Goal: Transaction & Acquisition: Purchase product/service

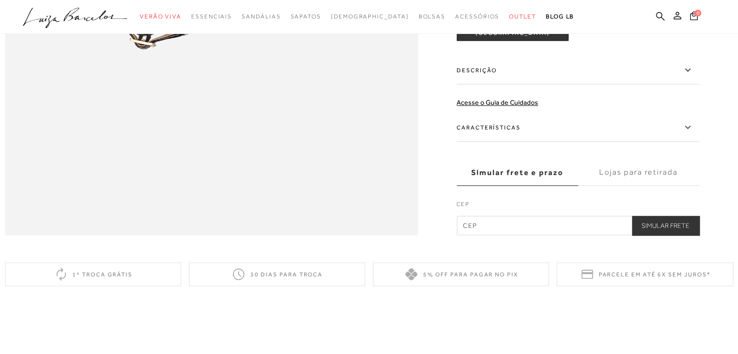
scroll to position [1020, 0]
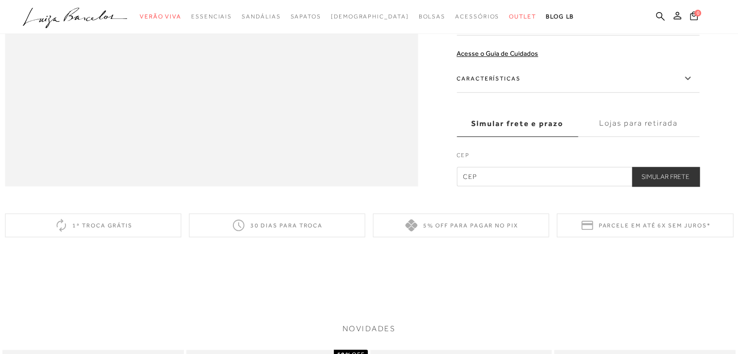
click at [486, 35] on label "Descrição" at bounding box center [578, 21] width 243 height 28
click at [0, 0] on input "Descrição" at bounding box center [0, 0] width 0 height 0
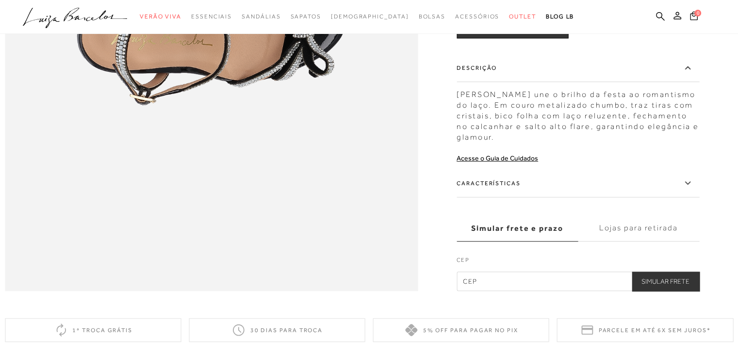
scroll to position [922, 0]
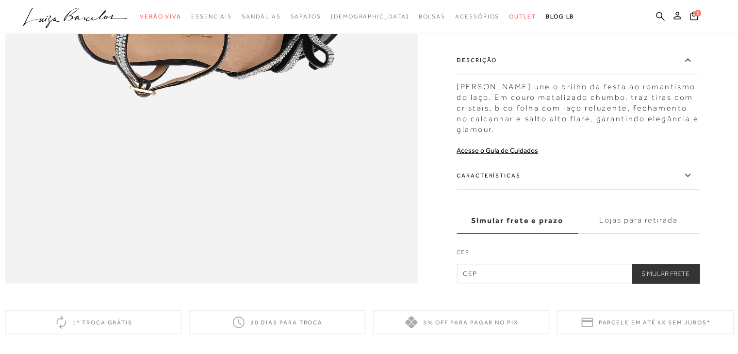
click at [688, 187] on label "Características" at bounding box center [578, 176] width 243 height 28
click at [0, 0] on input "Características" at bounding box center [0, 0] width 0 height 0
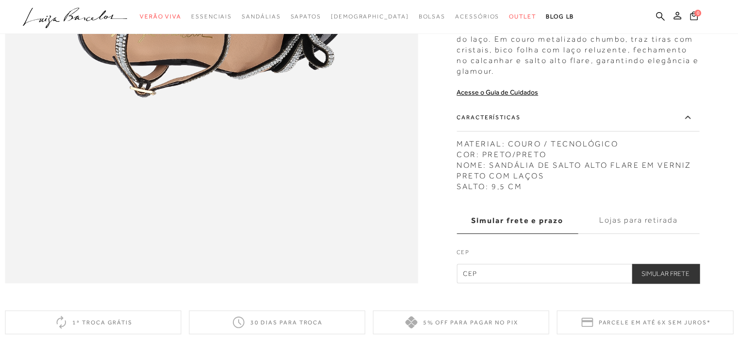
click at [690, 192] on div "MATERIAL: COURO / TECNOLÓGICO COR: PRETO/PRETO NOME: SANDÁLIA DE SALTO ALTO FLA…" at bounding box center [578, 163] width 243 height 58
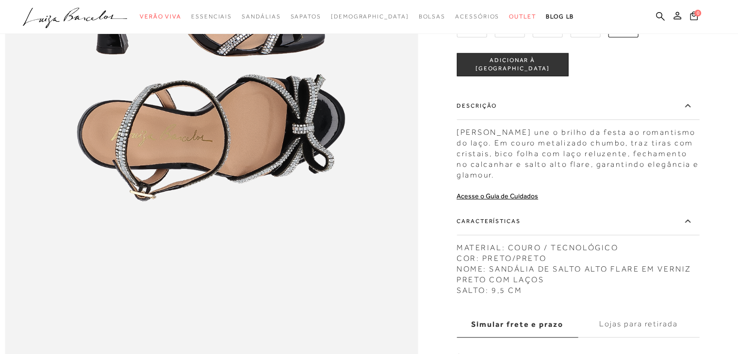
scroll to position [631, 0]
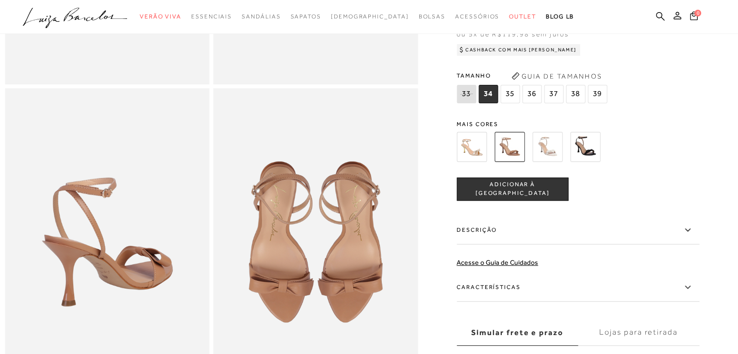
scroll to position [388, 0]
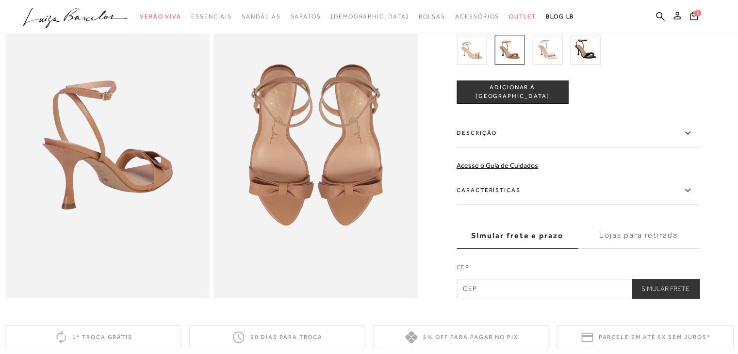
click at [510, 201] on label "Características" at bounding box center [578, 190] width 243 height 28
click at [0, 0] on input "Características" at bounding box center [0, 0] width 0 height 0
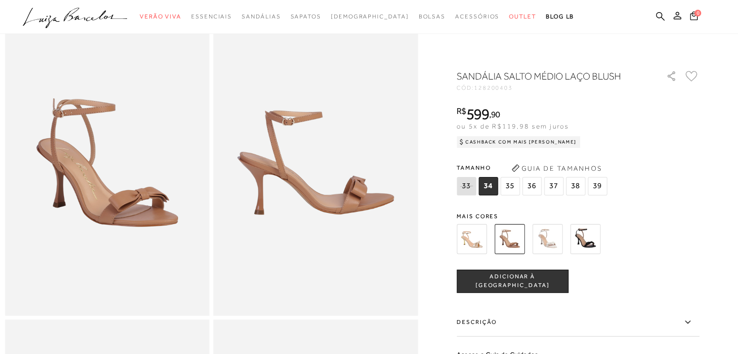
scroll to position [0, 0]
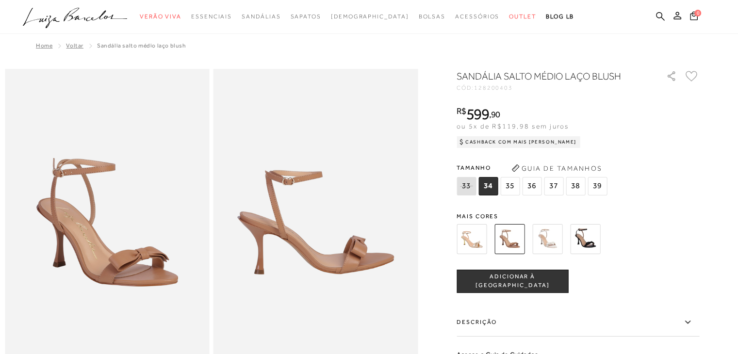
click at [555, 236] on img at bounding box center [548, 239] width 30 height 30
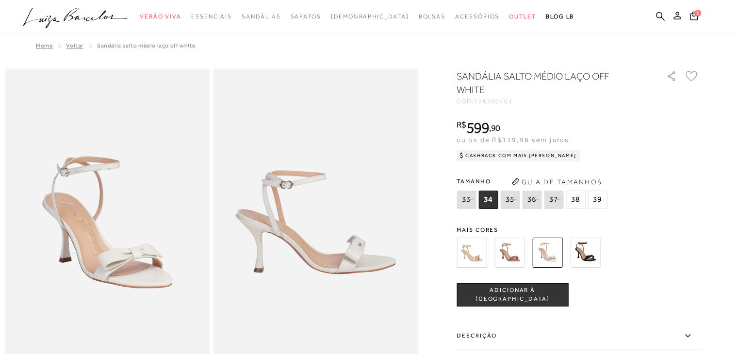
click at [284, 204] on img at bounding box center [316, 222] width 205 height 307
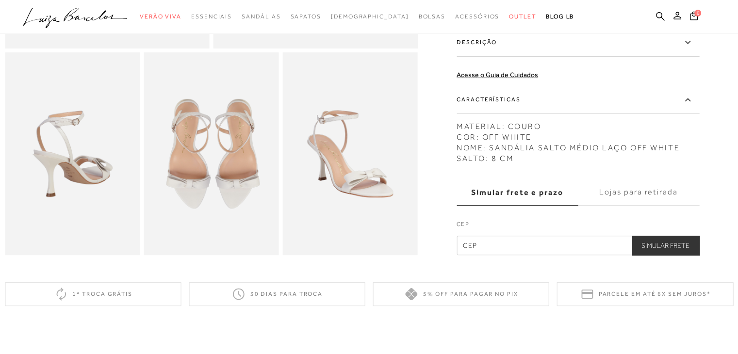
scroll to position [340, 0]
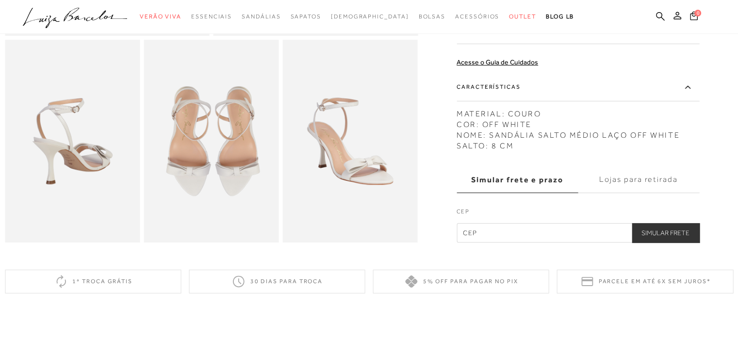
click at [636, 183] on label "Lojas para retirada" at bounding box center [638, 180] width 121 height 26
click at [0, 0] on input "Lojas para retirada" at bounding box center [0, 0] width 0 height 0
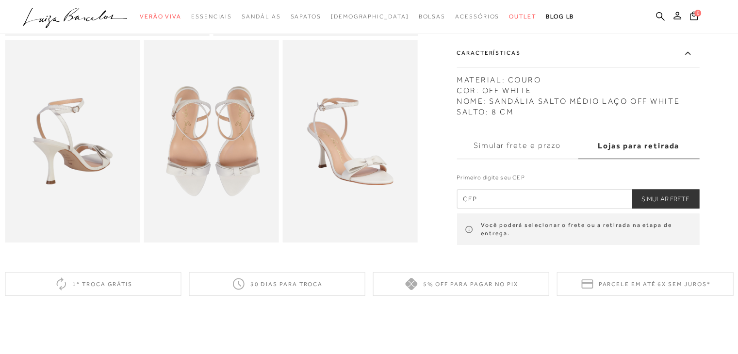
click at [562, 208] on input "text" at bounding box center [578, 198] width 243 height 19
type input "13087-548"
click at [684, 208] on button "Simular Frete" at bounding box center [665, 198] width 67 height 19
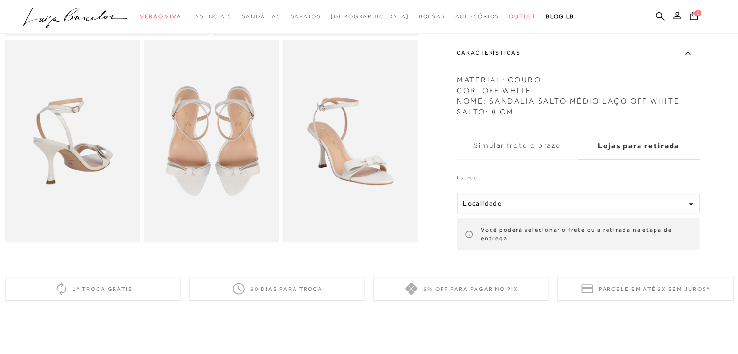
click at [523, 217] on div "Estado Localidade Minas Gerais Rio Grande do Sul Você poderá selecionar o frete…" at bounding box center [578, 206] width 243 height 89
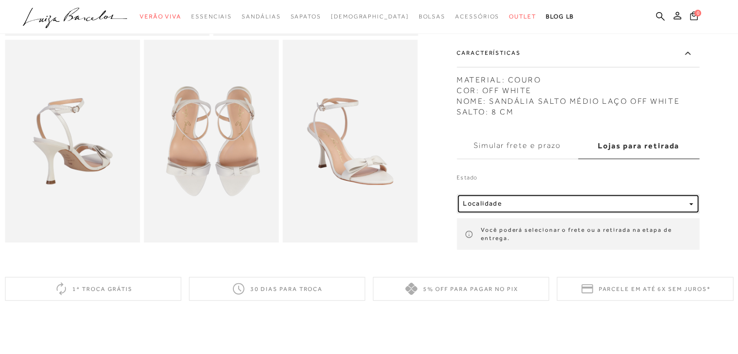
click at [525, 206] on div "Localidade" at bounding box center [574, 204] width 222 height 8
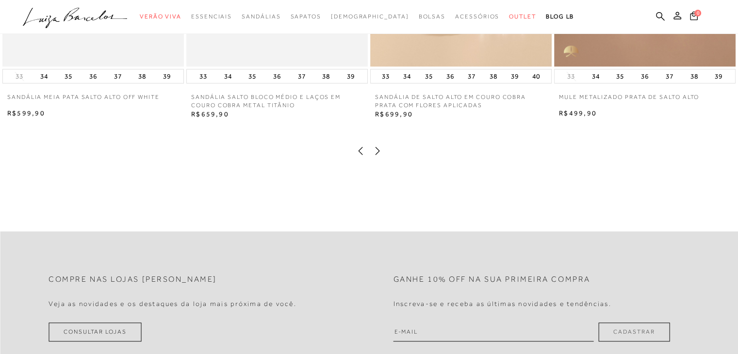
scroll to position [971, 0]
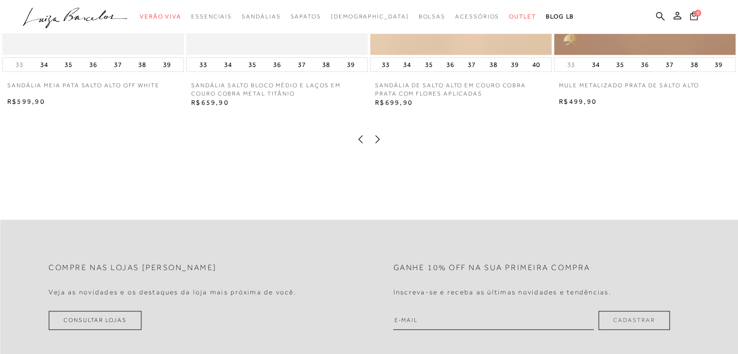
click at [380, 143] on icon at bounding box center [378, 139] width 10 height 10
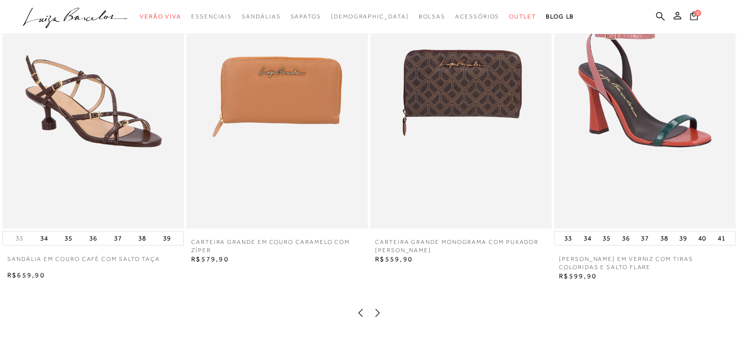
scroll to position [777, 0]
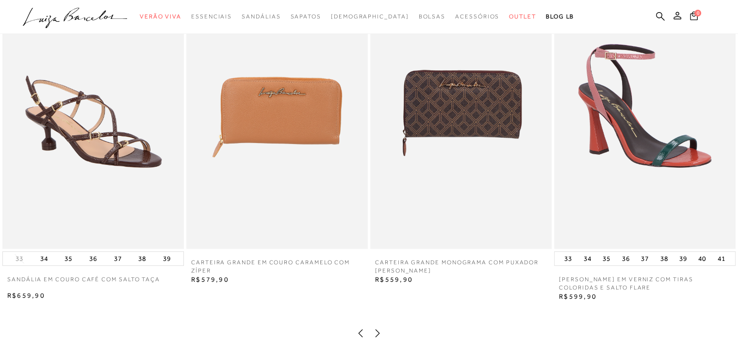
click at [380, 338] on icon at bounding box center [378, 334] width 10 height 10
